Goal: Task Accomplishment & Management: Complete application form

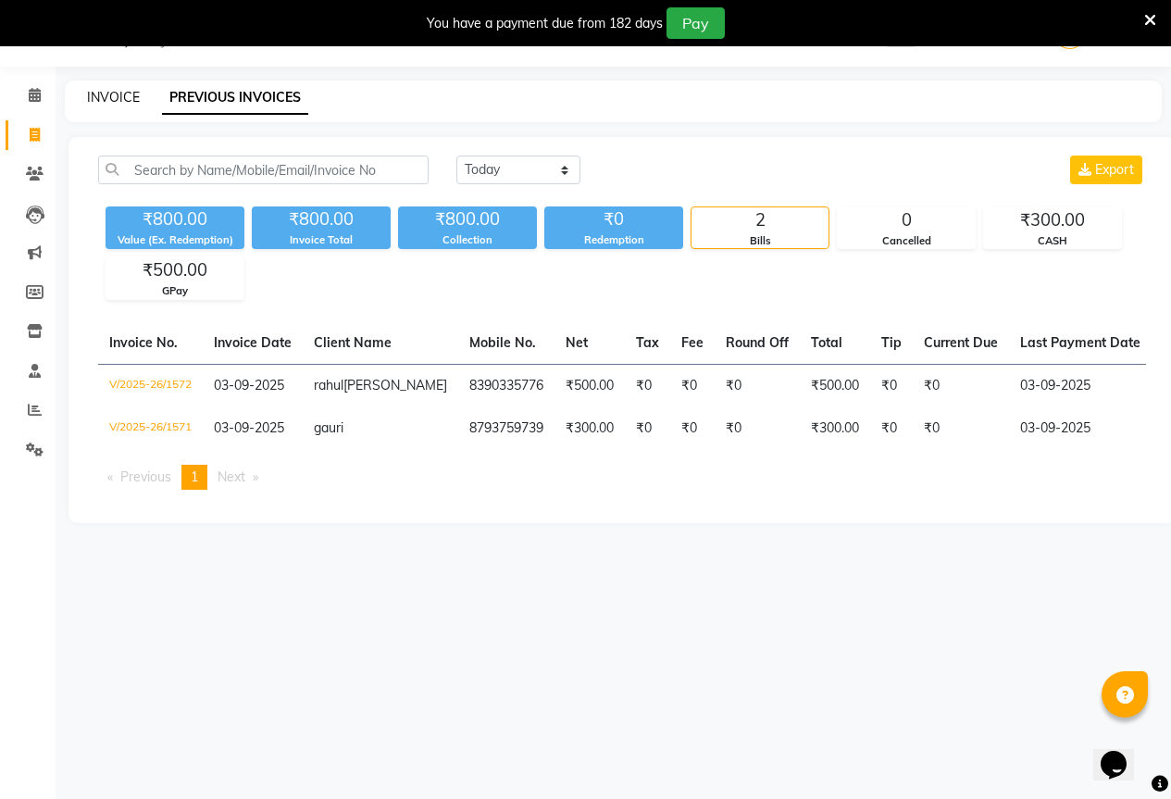
click at [121, 95] on link "INVOICE" at bounding box center [113, 97] width 53 height 17
select select "7209"
select select "service"
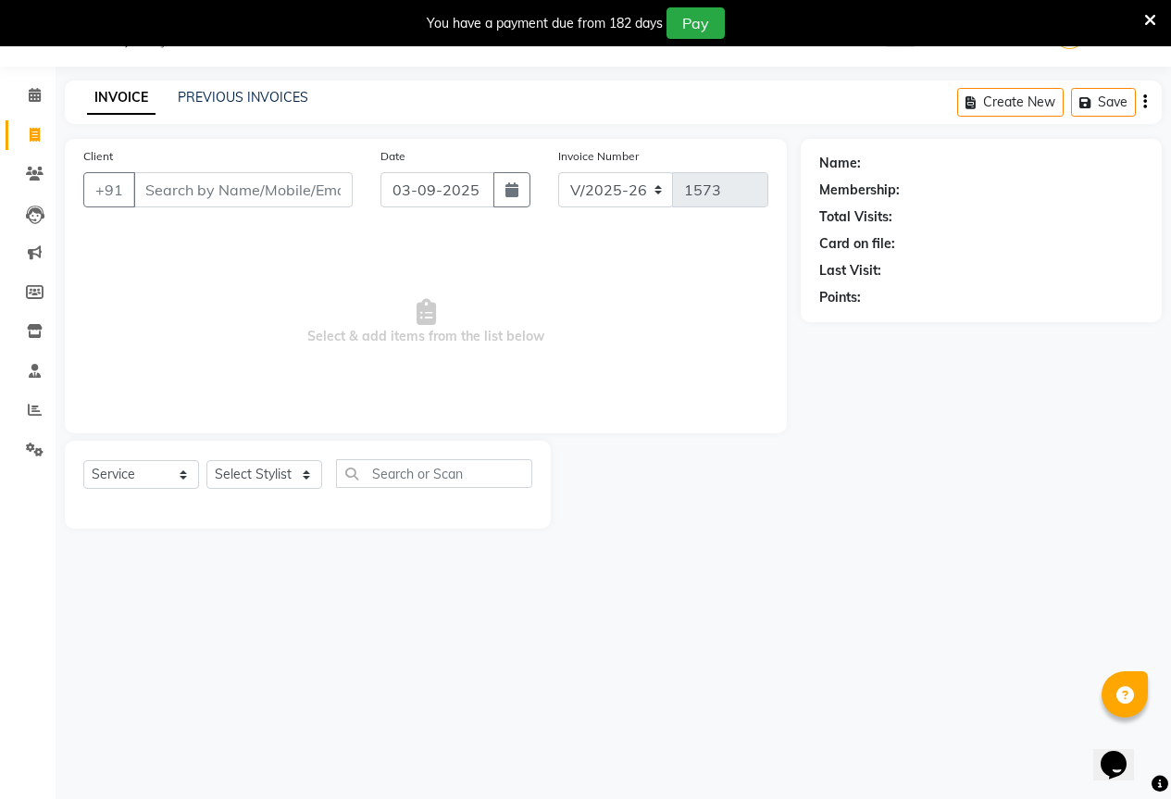
click at [246, 201] on input "Client" at bounding box center [242, 189] width 219 height 35
type input "9423066699"
click at [287, 191] on span "Add Client" at bounding box center [304, 189] width 73 height 19
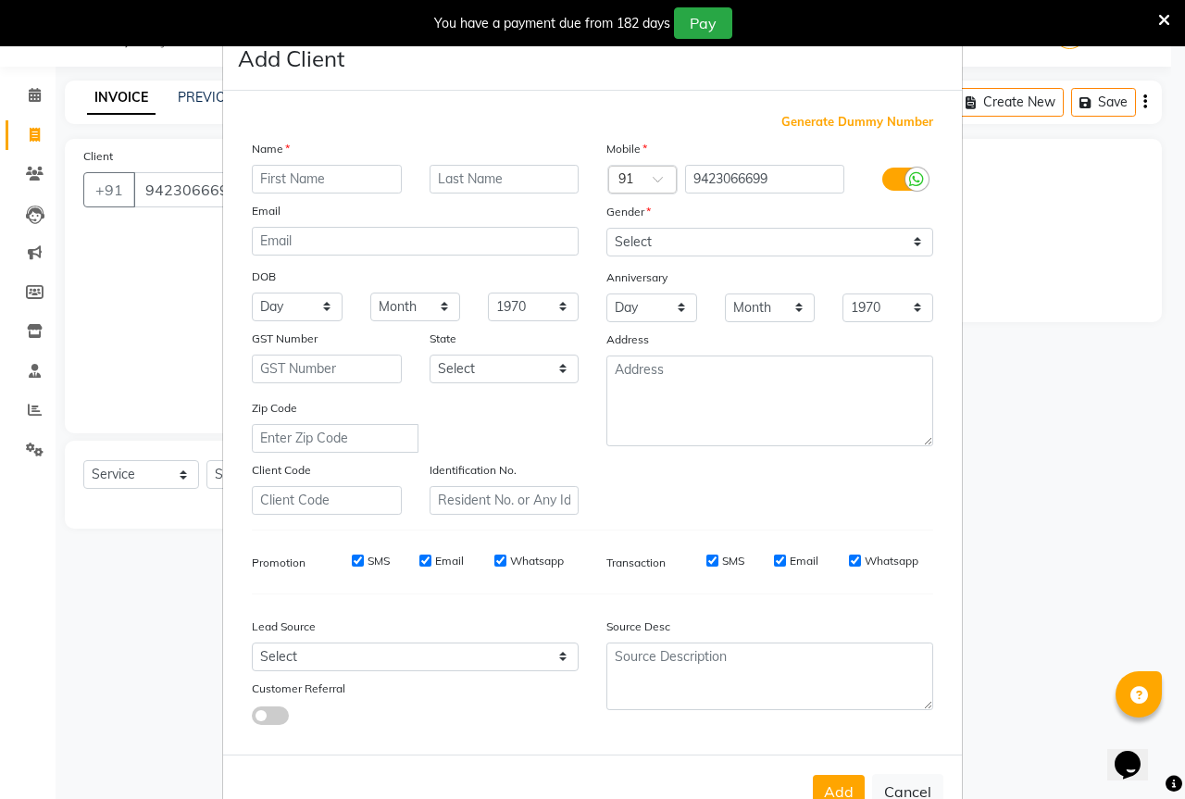
click at [335, 173] on input "text" at bounding box center [327, 179] width 150 height 29
type input "bharat"
drag, startPoint x: 800, startPoint y: 240, endPoint x: 800, endPoint y: 255, distance: 15.7
click at [800, 240] on select "Select [DEMOGRAPHIC_DATA] [DEMOGRAPHIC_DATA] Other Prefer Not To Say" at bounding box center [769, 242] width 327 height 29
select select "[DEMOGRAPHIC_DATA]"
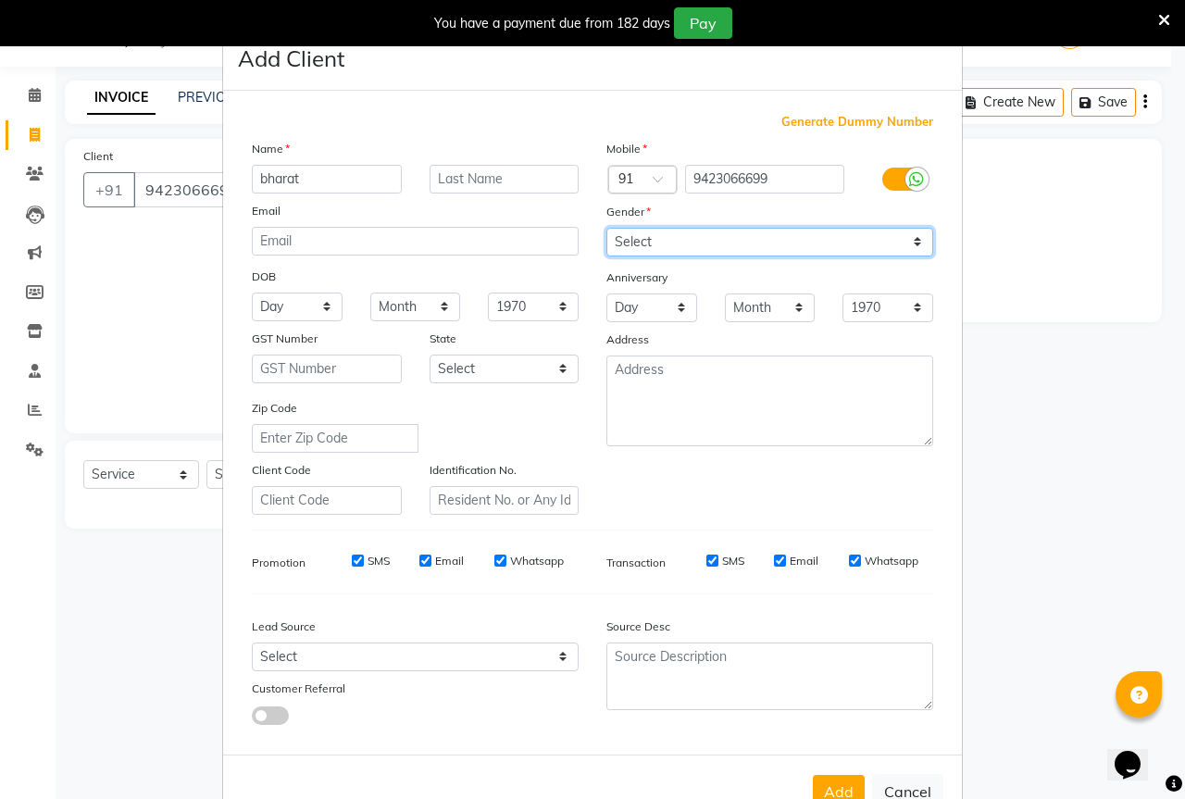
click at [606, 228] on select "Select [DEMOGRAPHIC_DATA] [DEMOGRAPHIC_DATA] Other Prefer Not To Say" at bounding box center [769, 242] width 327 height 29
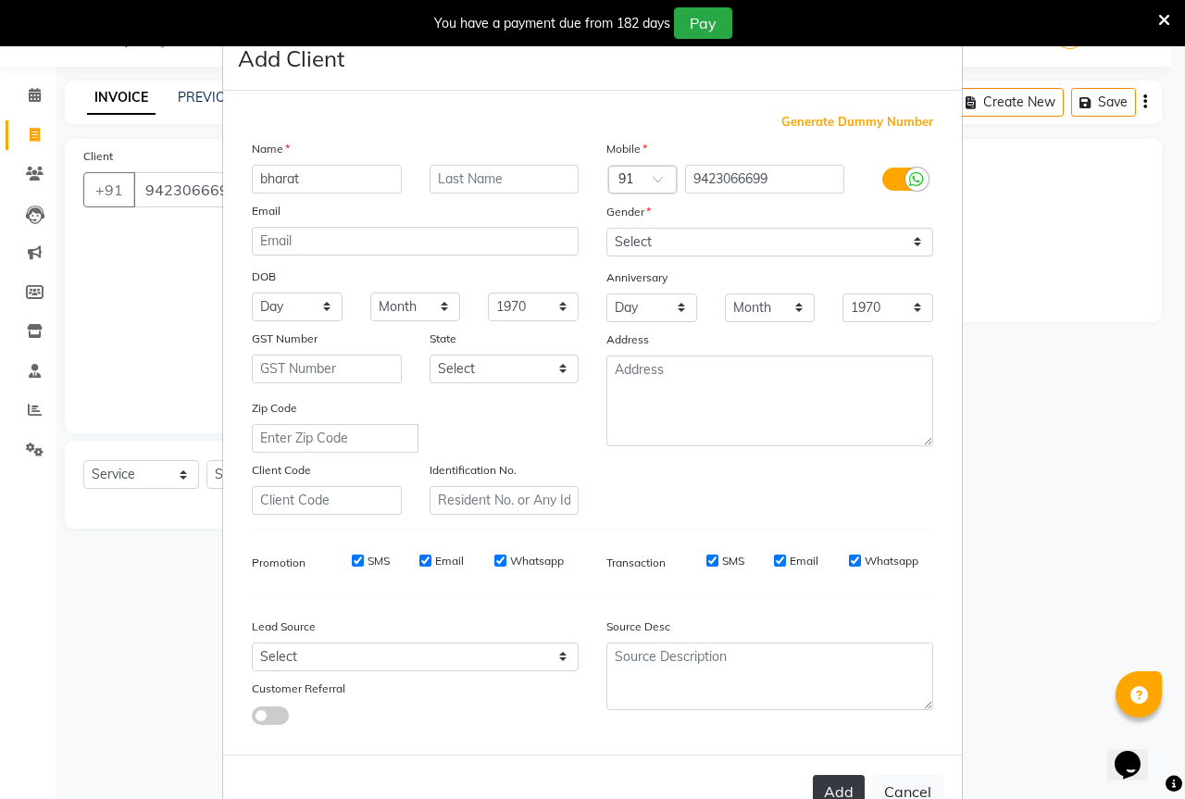
click at [846, 785] on button "Add" at bounding box center [838, 791] width 52 height 33
select select
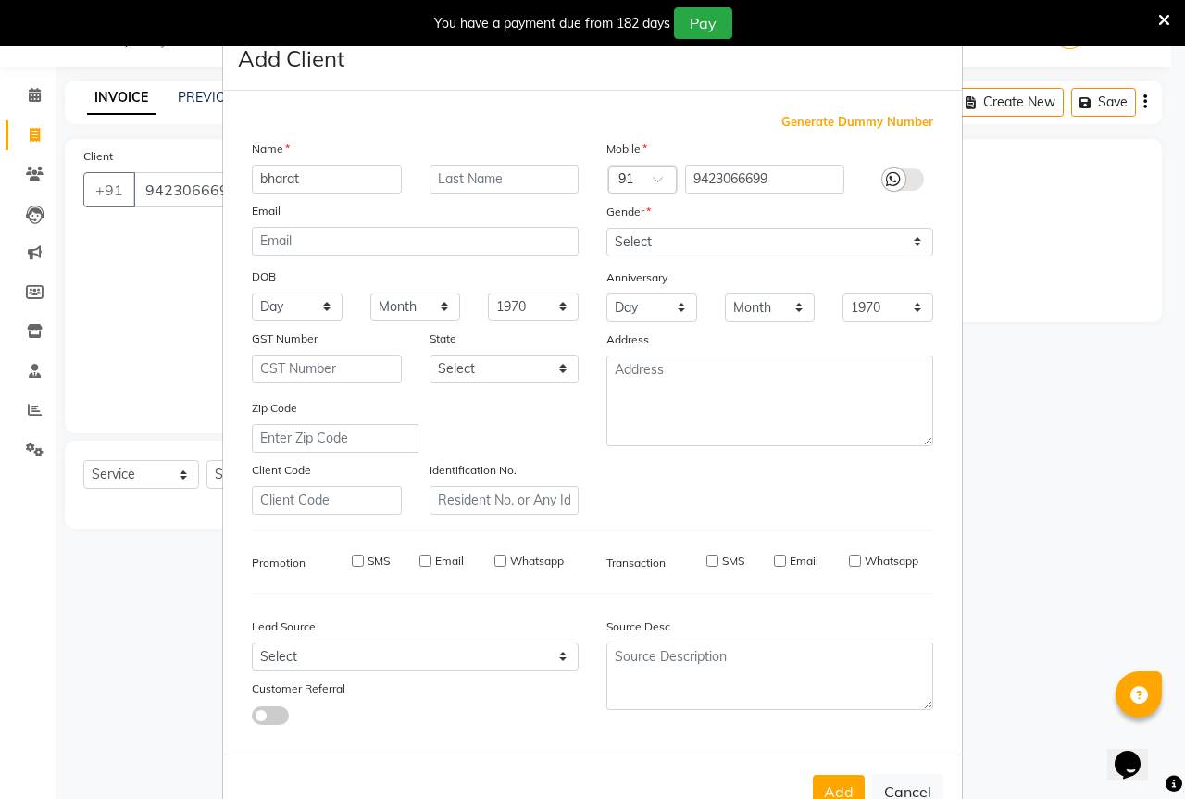
select select
checkbox input "false"
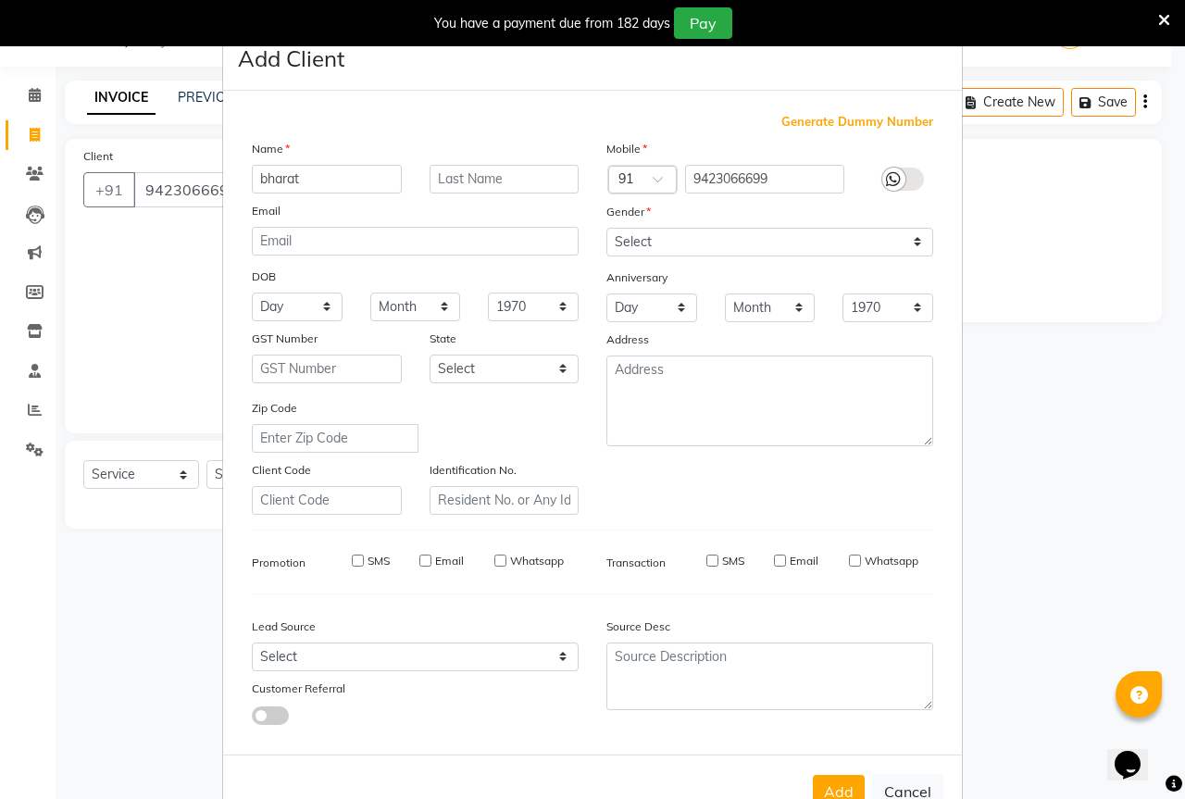
checkbox input "false"
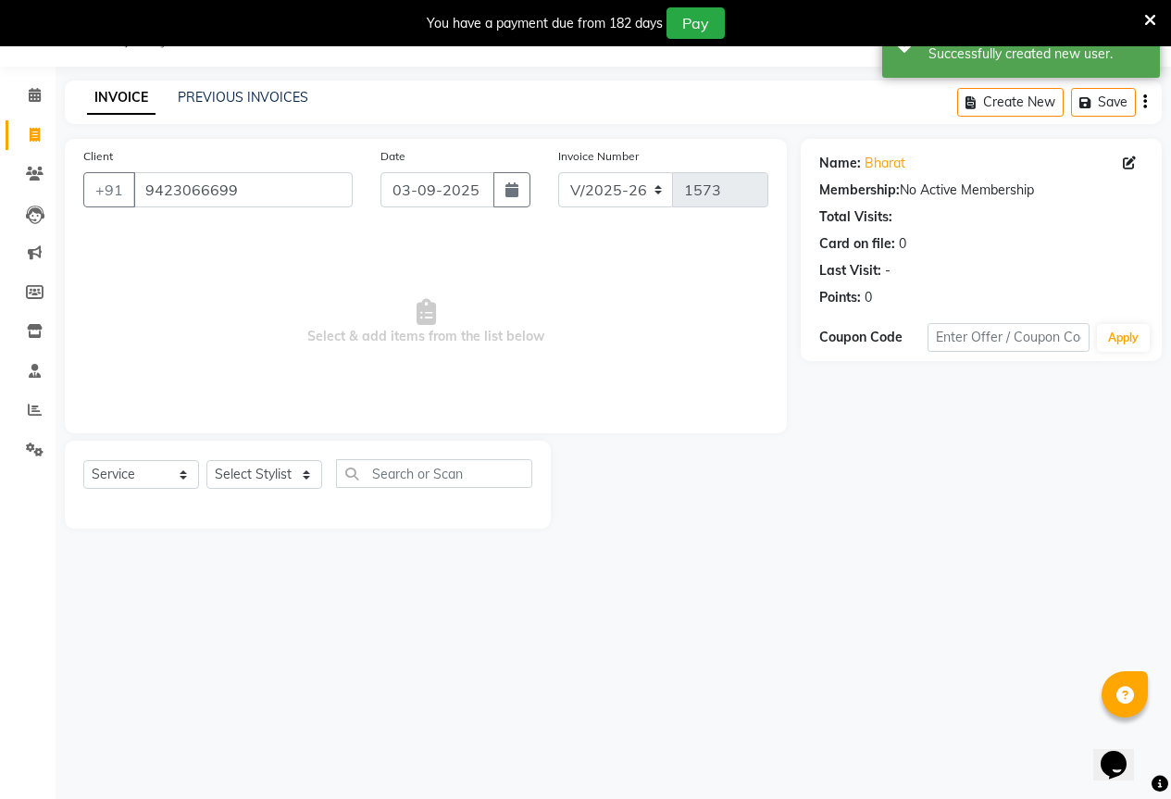
click at [257, 458] on div "Select Service Product Membership Package Voucher Prepaid Gift Card Select Styl…" at bounding box center [308, 484] width 486 height 88
click at [262, 486] on select "Select Stylist AKASH KAJAL [PERSON_NAME] [PERSON_NAME] [PERSON_NAME]" at bounding box center [264, 474] width 116 height 29
select select "61553"
click at [206, 460] on select "Select Stylist AKASH KAJAL [PERSON_NAME] [PERSON_NAME] [PERSON_NAME]" at bounding box center [264, 474] width 116 height 29
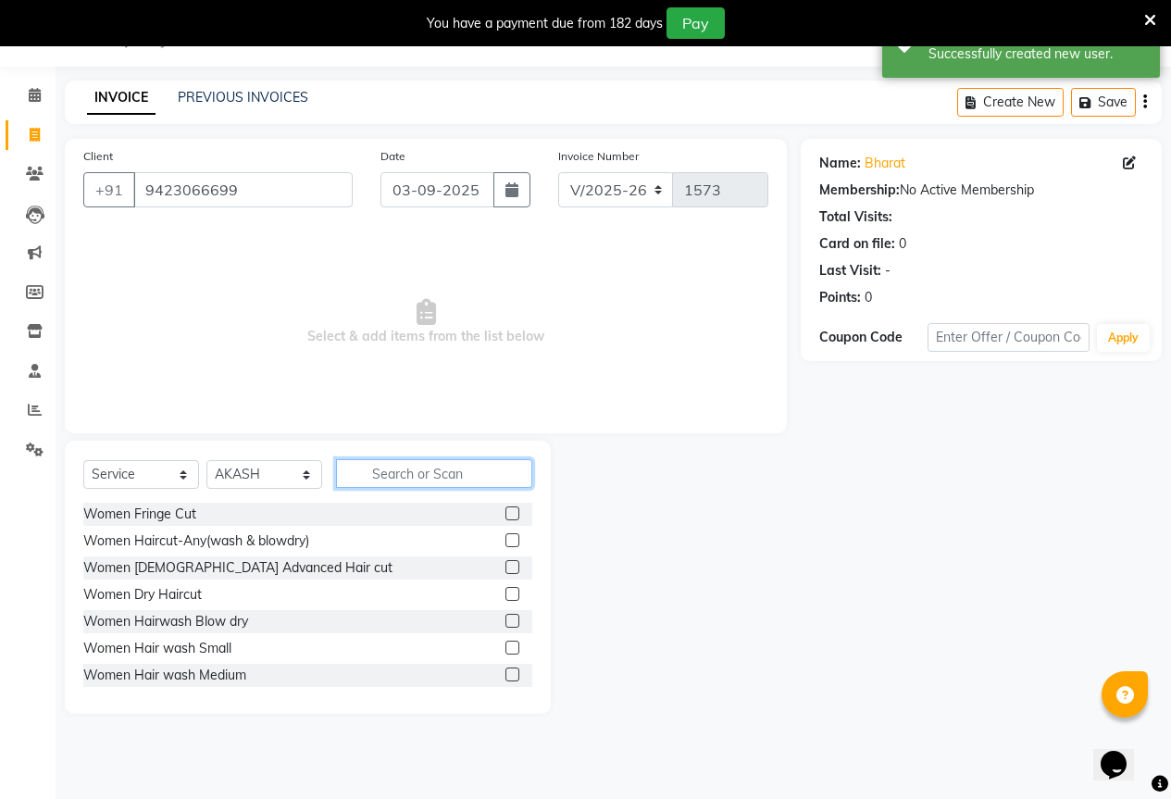
click at [383, 482] on input "text" at bounding box center [434, 473] width 196 height 29
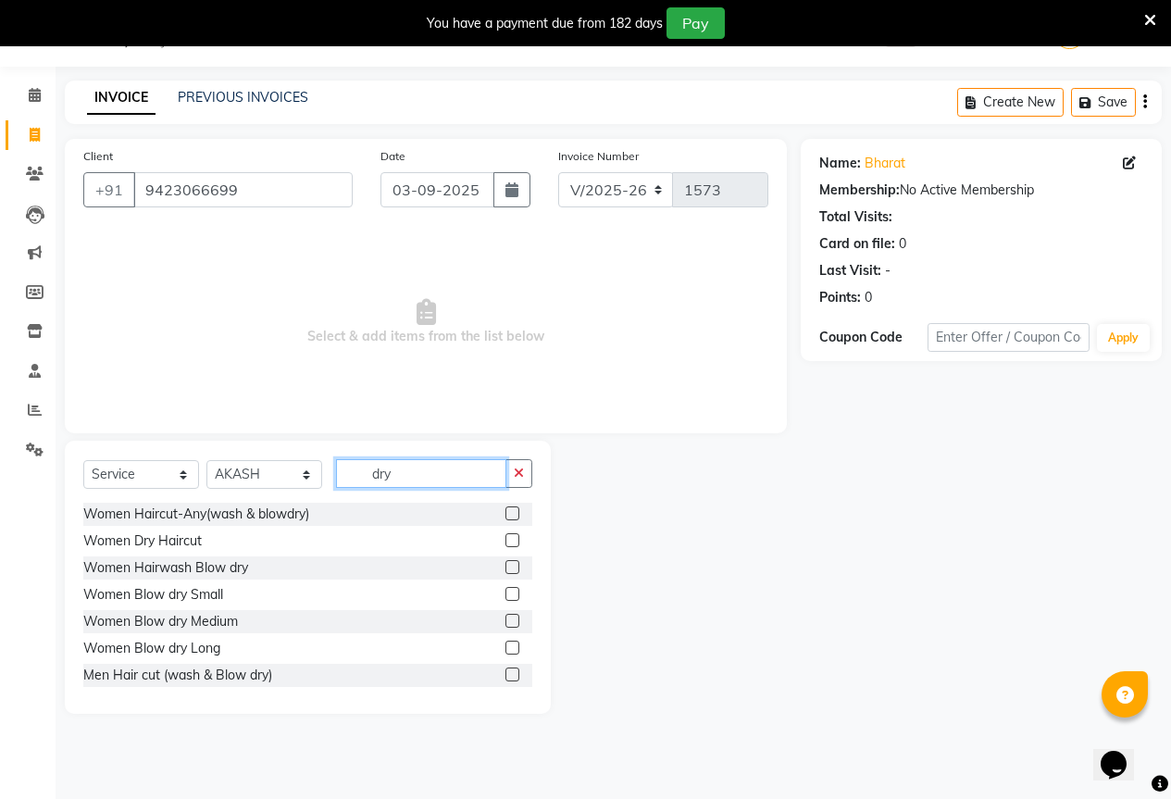
scroll to position [56, 0]
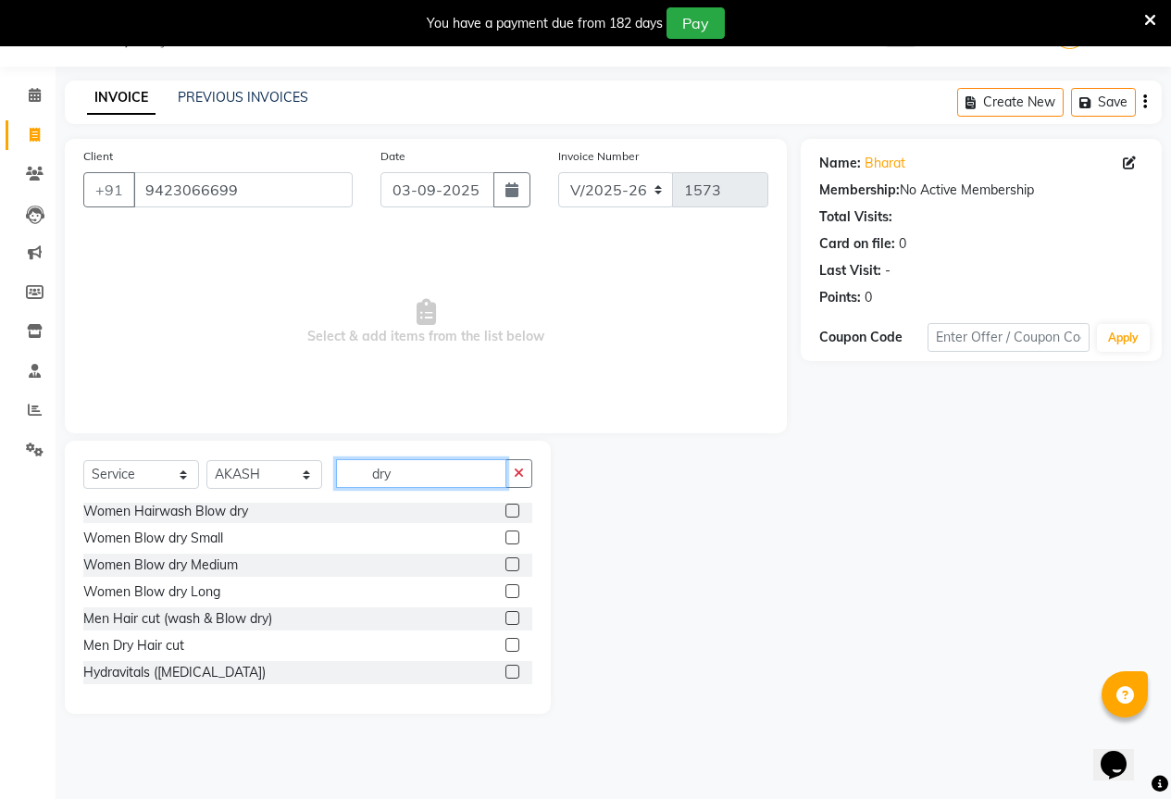
type input "dry"
click at [505, 646] on label at bounding box center [512, 645] width 14 height 14
click at [505, 646] on input "checkbox" at bounding box center [511, 645] width 12 height 12
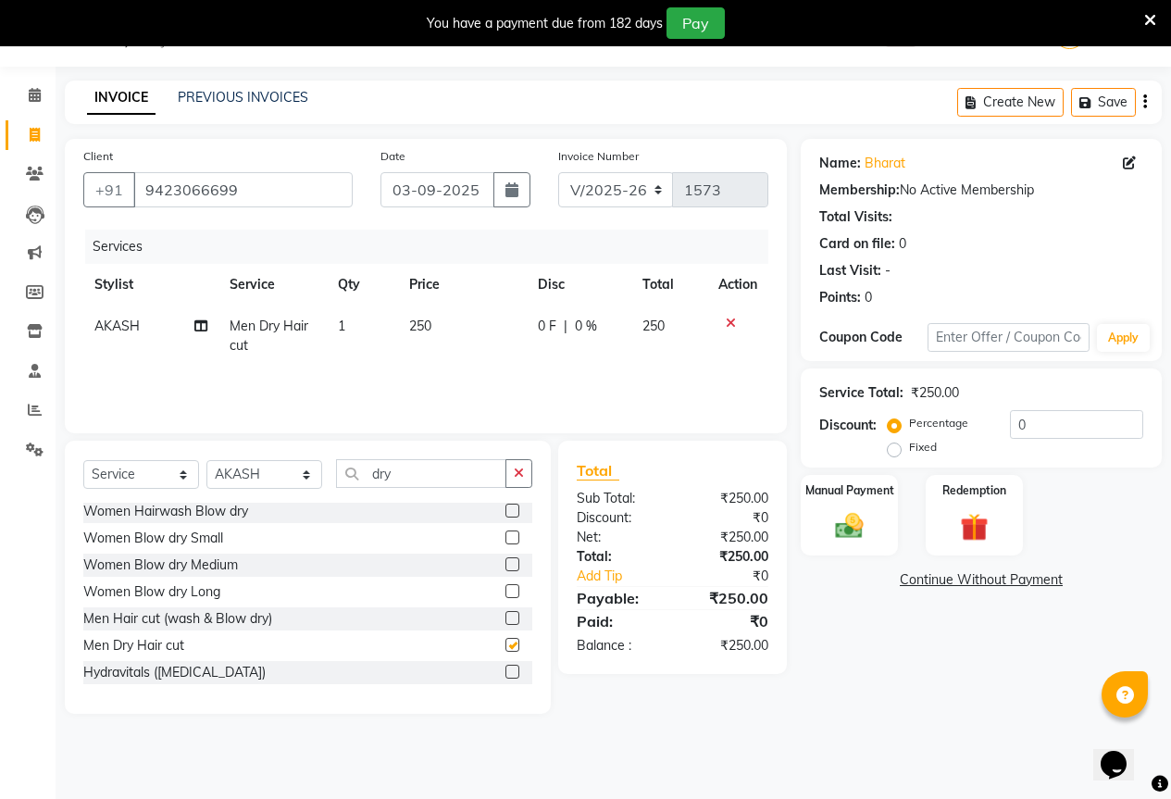
checkbox input "false"
click at [521, 486] on button "button" at bounding box center [518, 473] width 27 height 29
click at [465, 477] on input "text" at bounding box center [434, 473] width 196 height 29
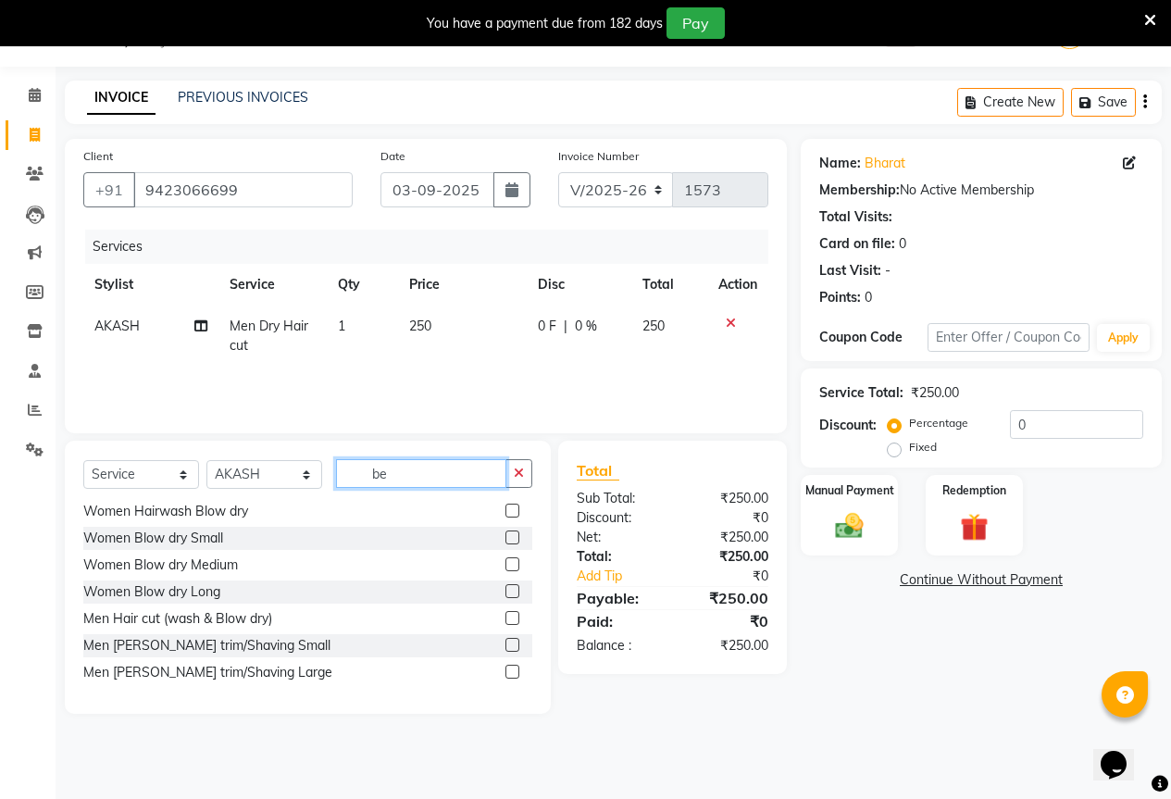
scroll to position [0, 0]
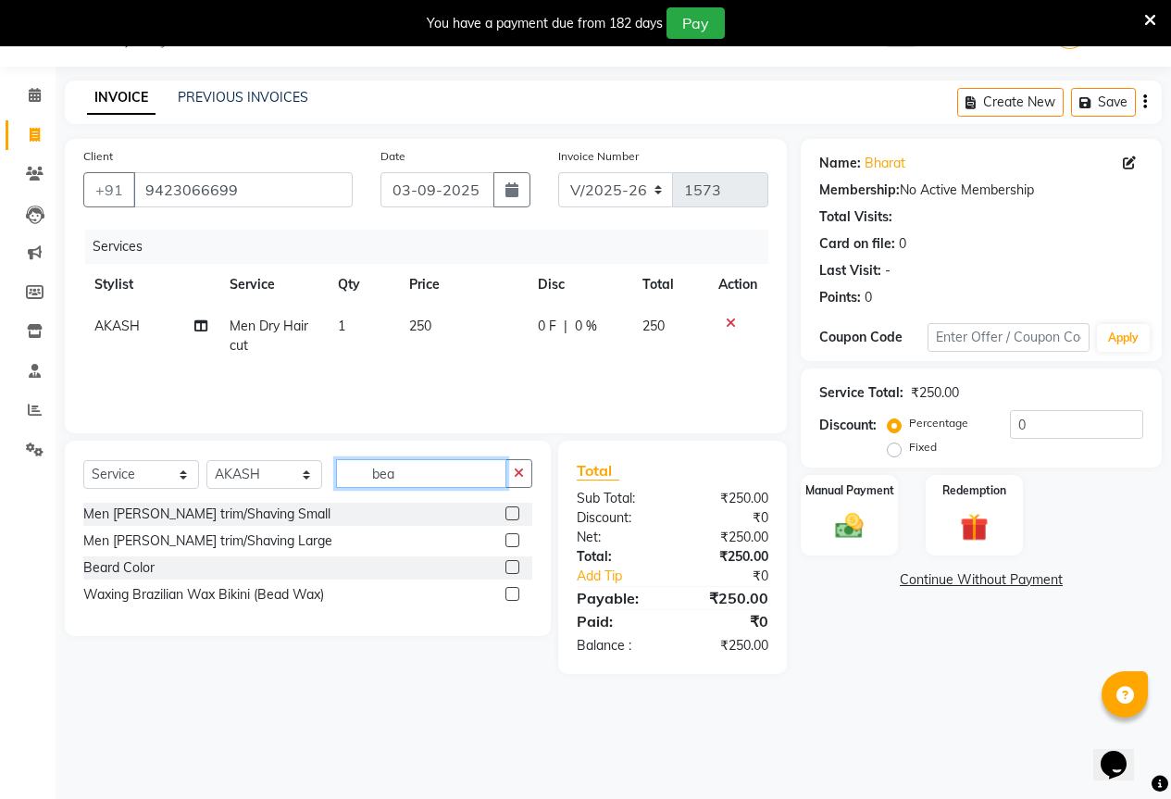
type input "bea"
click at [514, 515] on label at bounding box center [512, 513] width 14 height 14
click at [514, 515] on input "checkbox" at bounding box center [511, 514] width 12 height 12
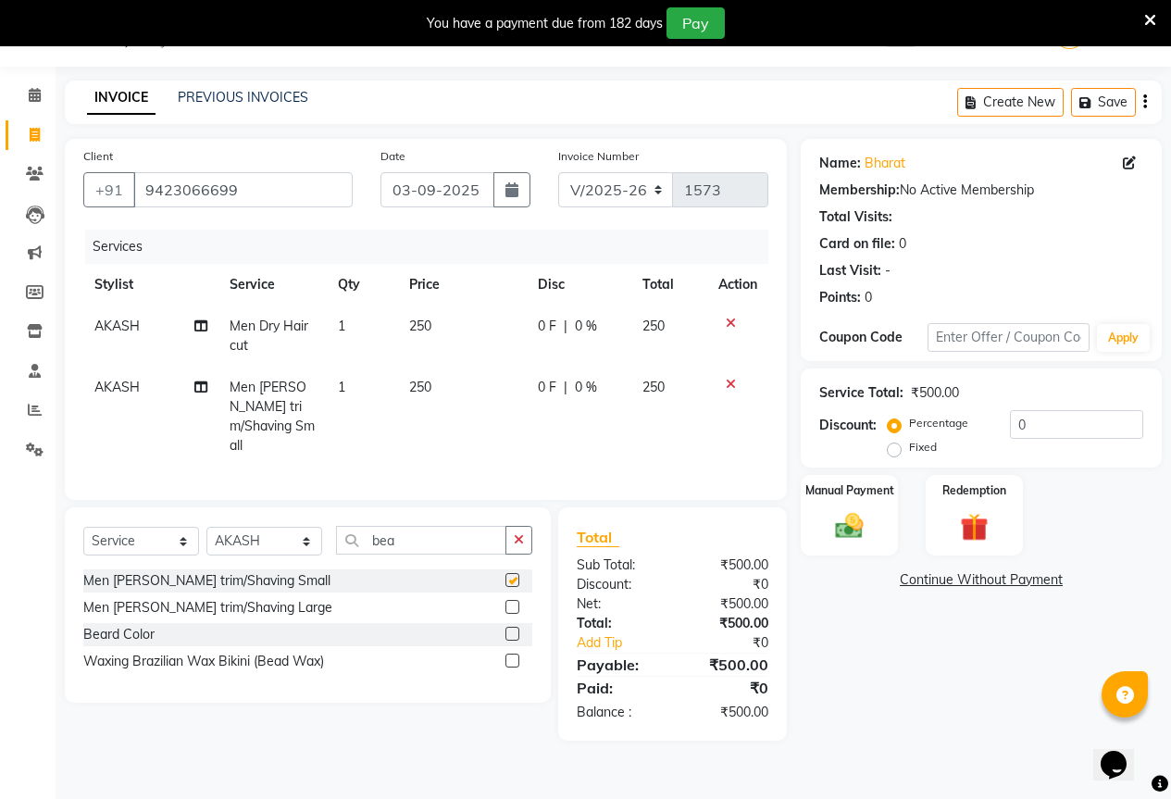
checkbox input "false"
click at [867, 520] on img at bounding box center [848, 525] width 47 height 33
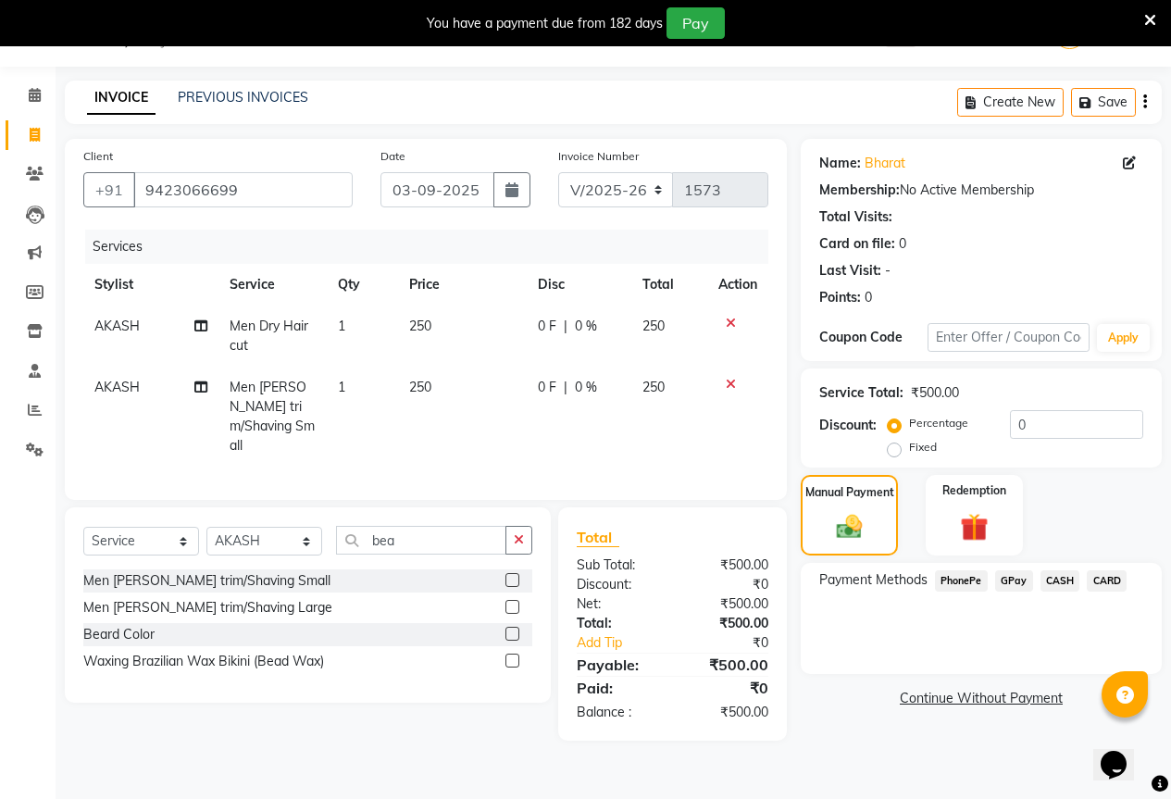
click at [1006, 576] on span "GPay" at bounding box center [1014, 580] width 38 height 21
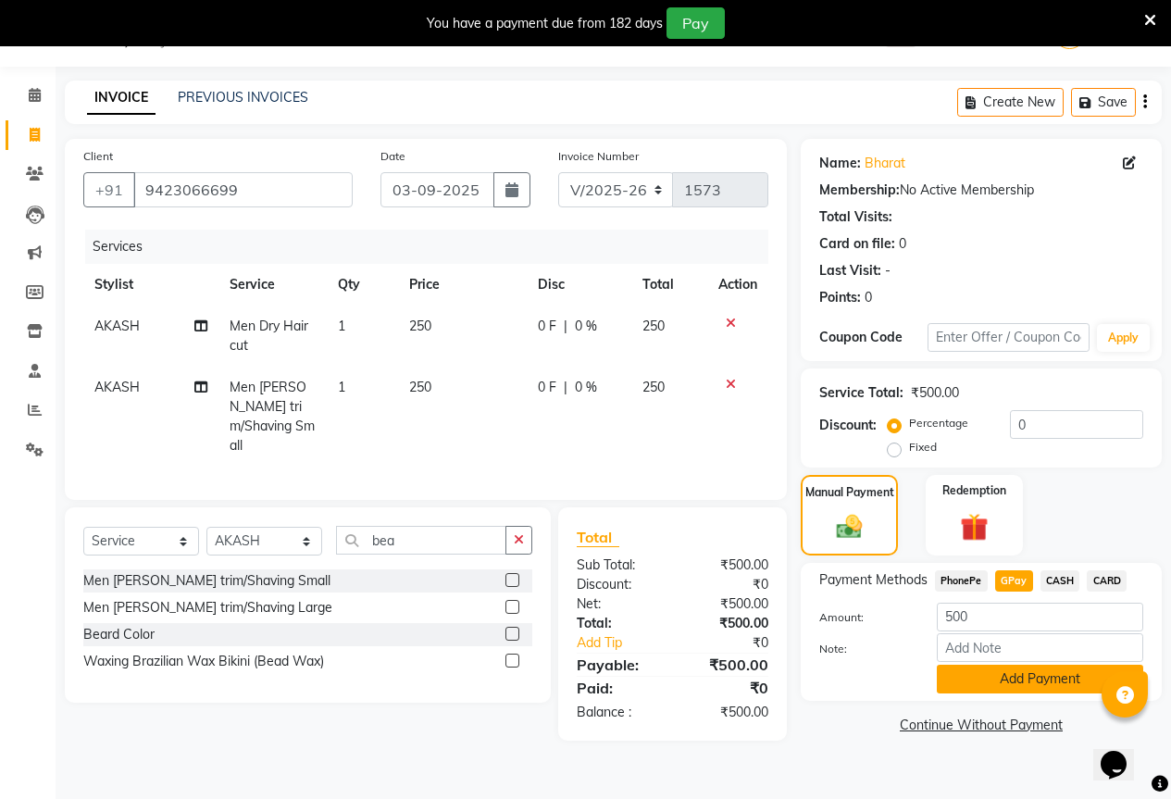
click at [1031, 665] on button "Add Payment" at bounding box center [1040, 678] width 206 height 29
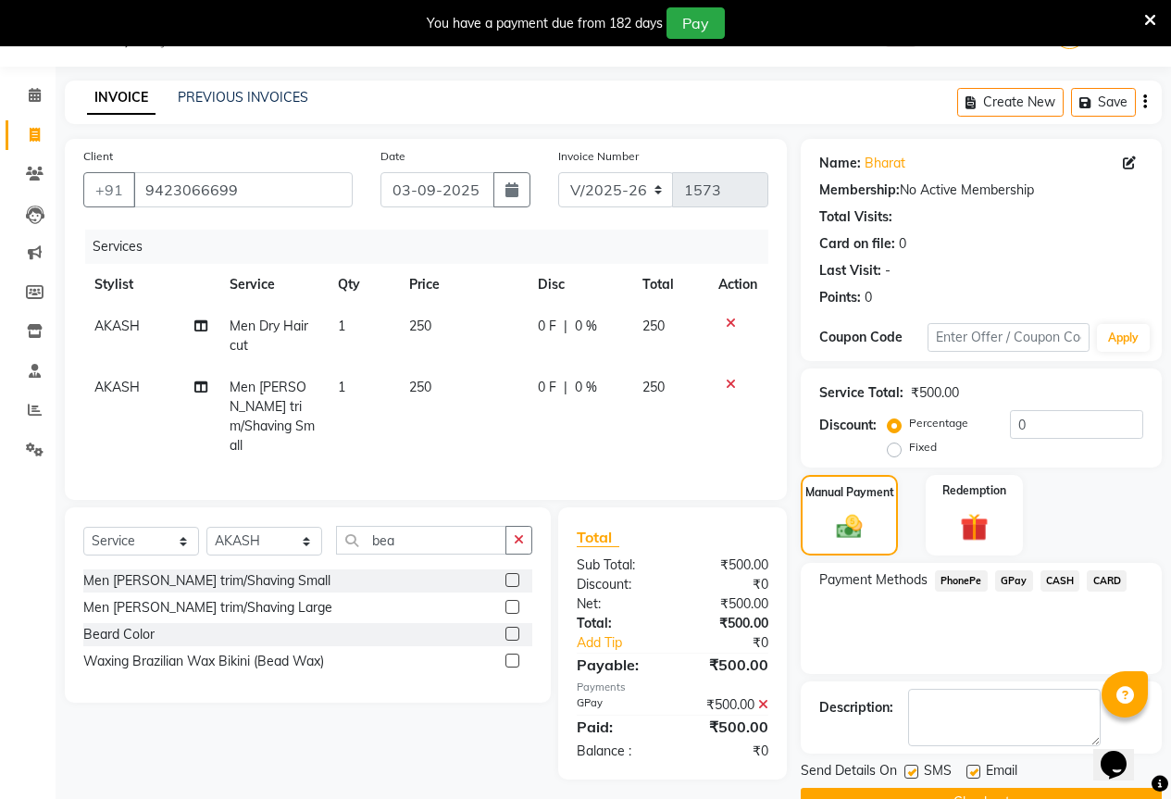
scroll to position [92, 0]
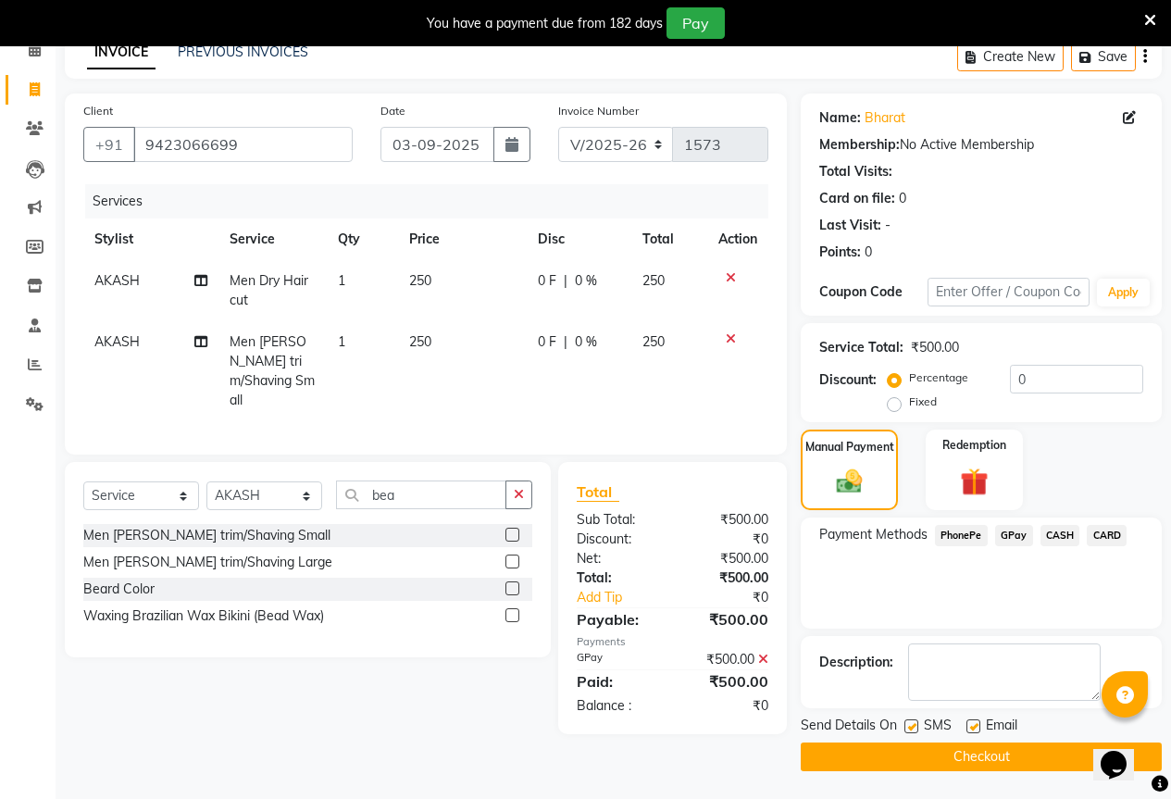
click at [981, 777] on main "INVOICE PREVIOUS INVOICES Create New Save Client [PHONE_NUMBER] Date [DATE] Inv…" at bounding box center [613, 416] width 1115 height 763
click at [988, 757] on button "Checkout" at bounding box center [980, 756] width 361 height 29
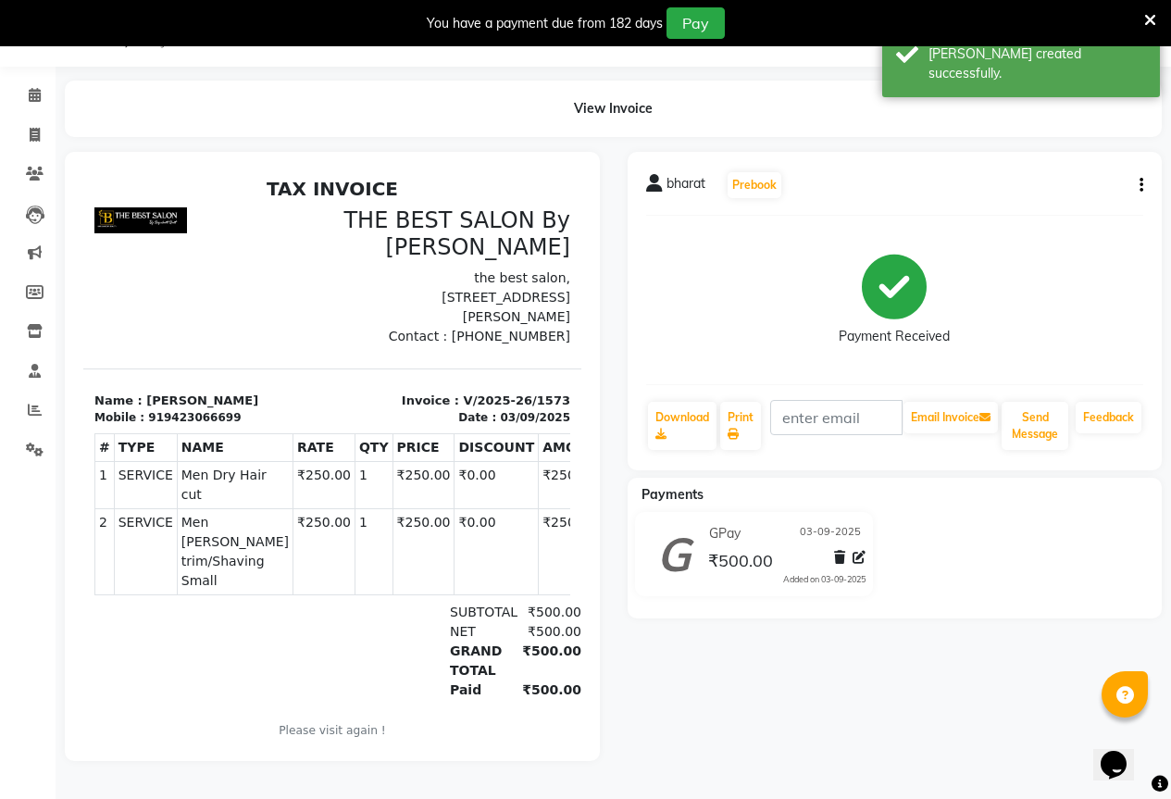
scroll to position [50, 0]
